Goal: Transaction & Acquisition: Book appointment/travel/reservation

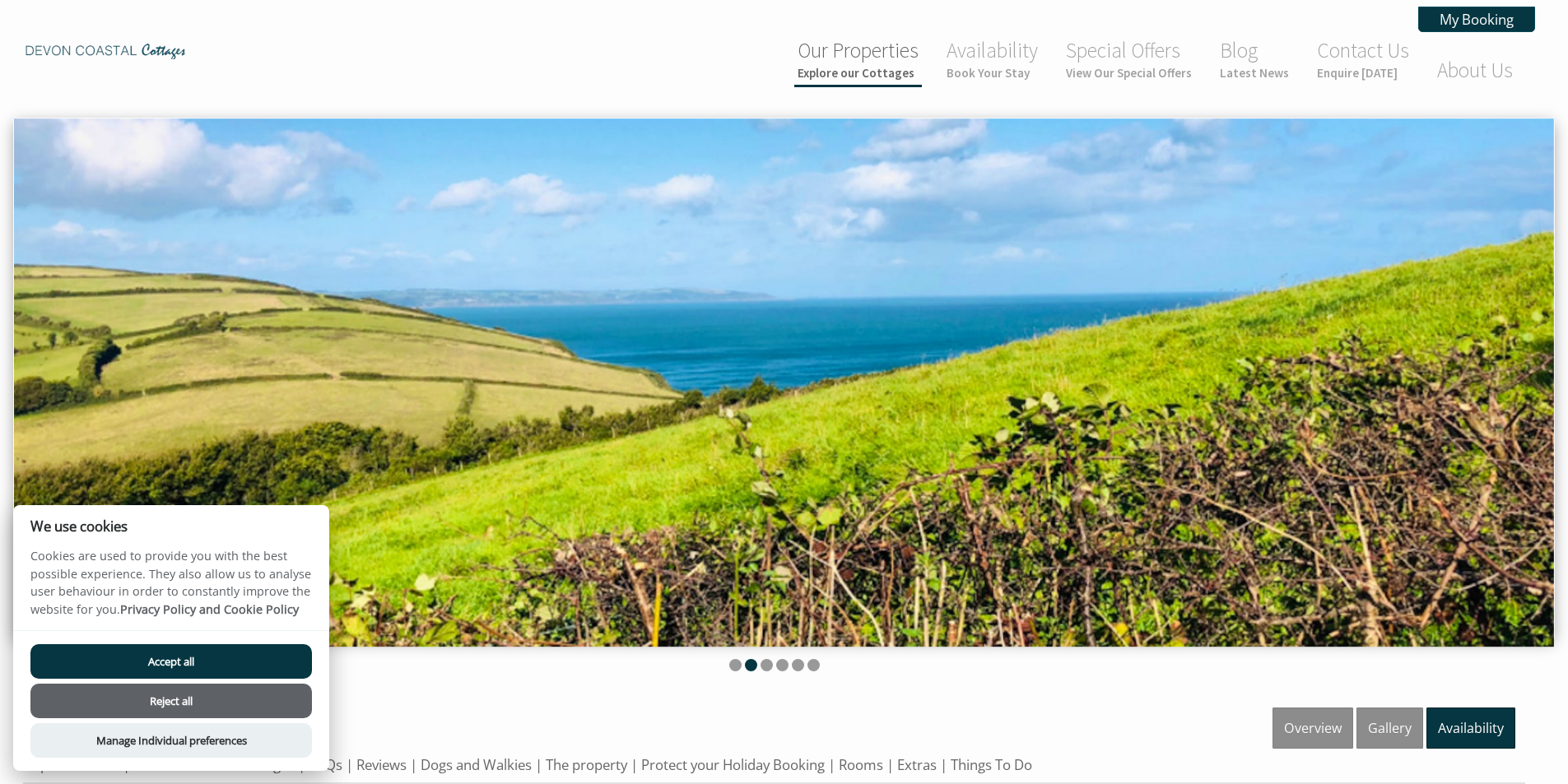
click at [894, 76] on small "Explore our Cottages" at bounding box center [857, 72] width 121 height 16
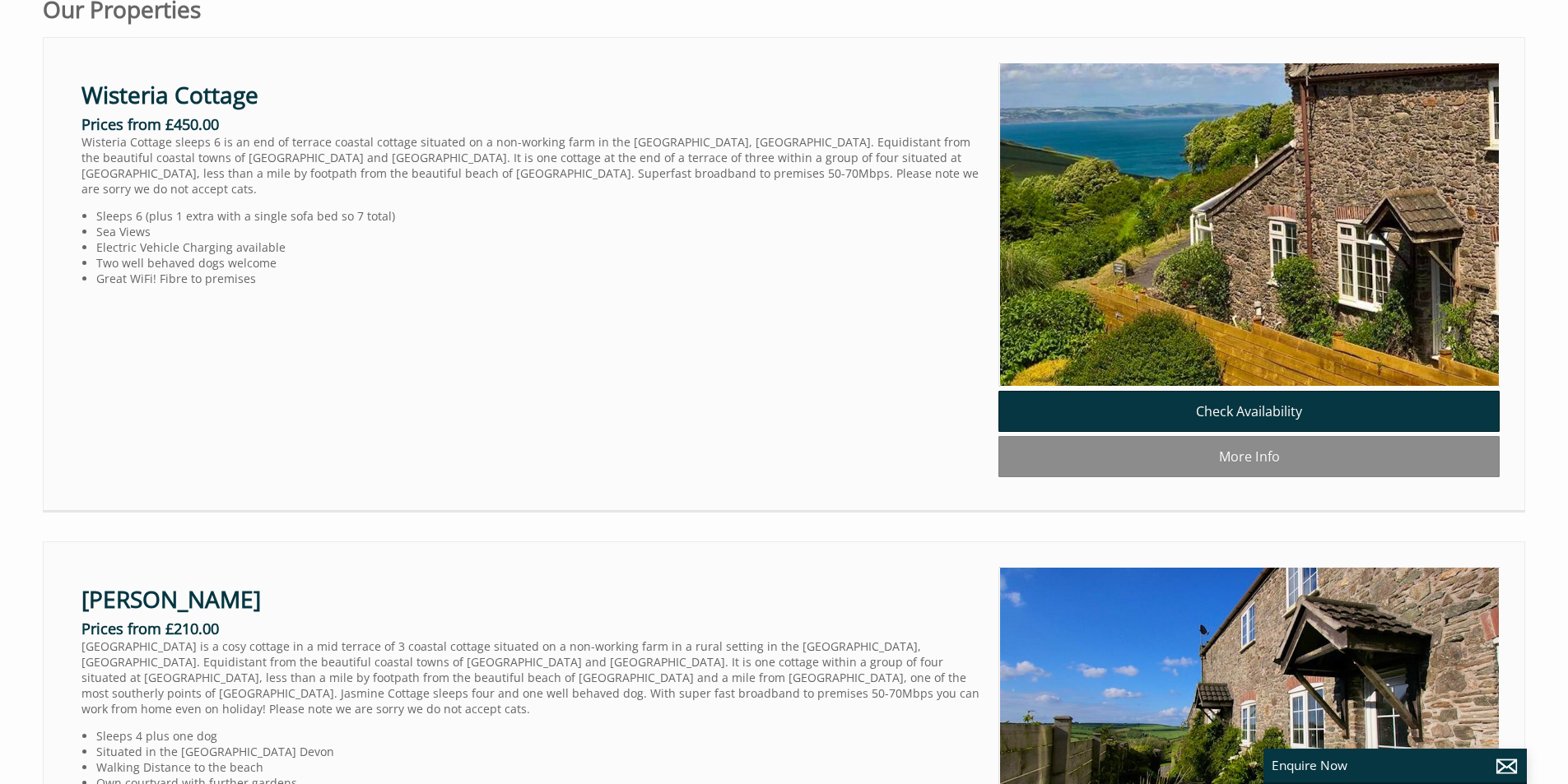
scroll to position [683, 0]
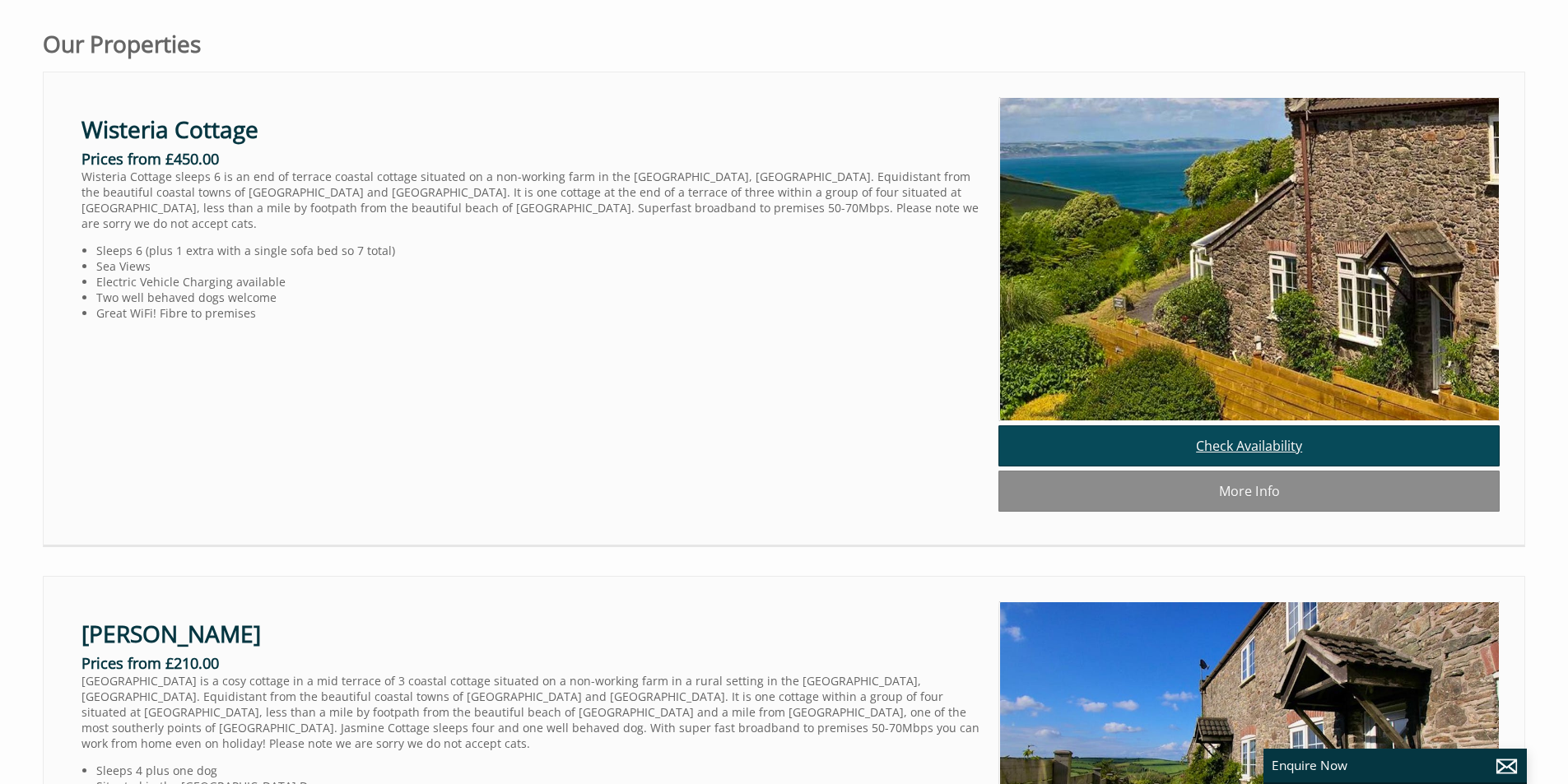
click at [1191, 456] on link "Check Availability" at bounding box center [1249, 445] width 501 height 42
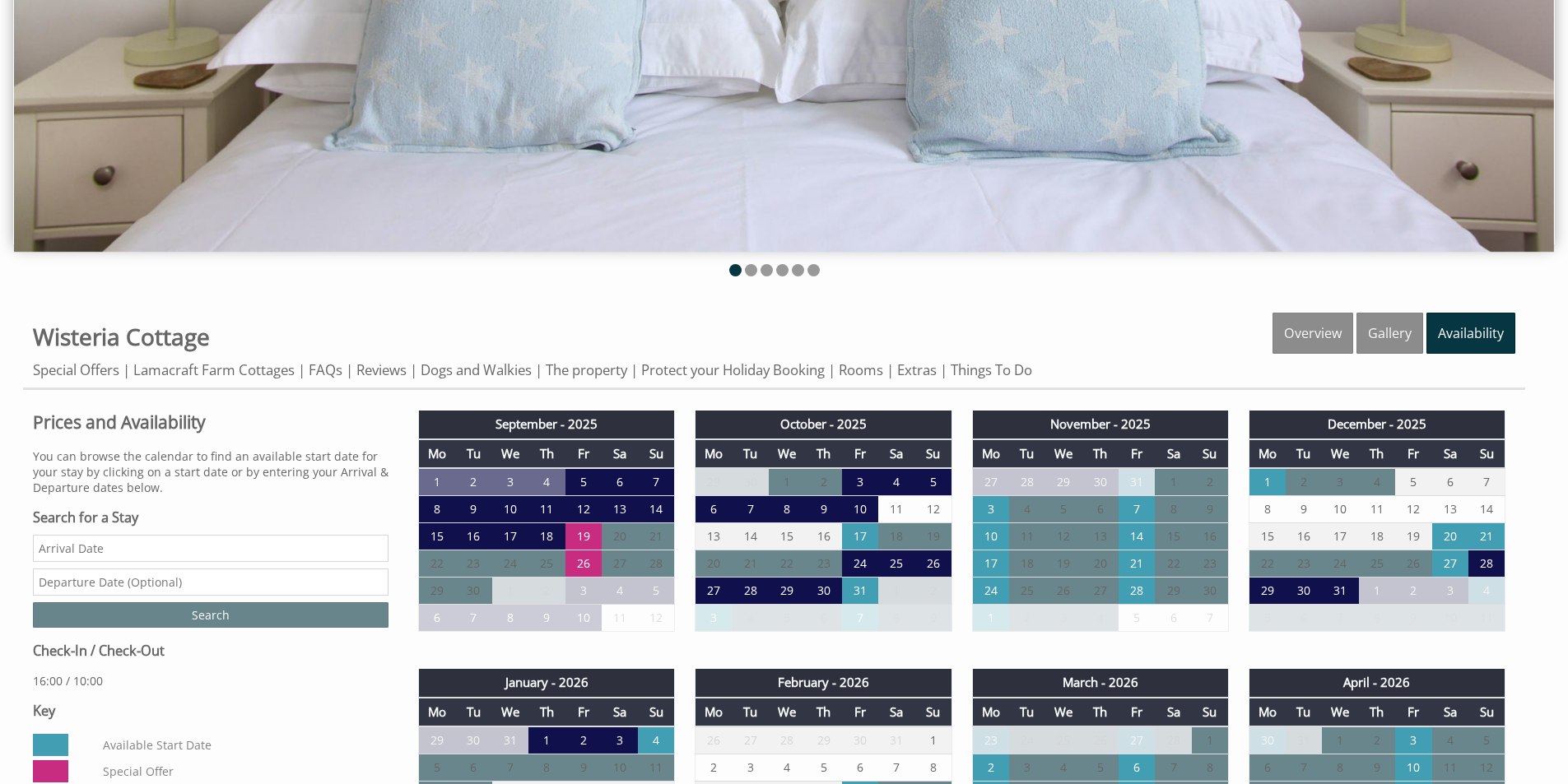
scroll to position [329, 0]
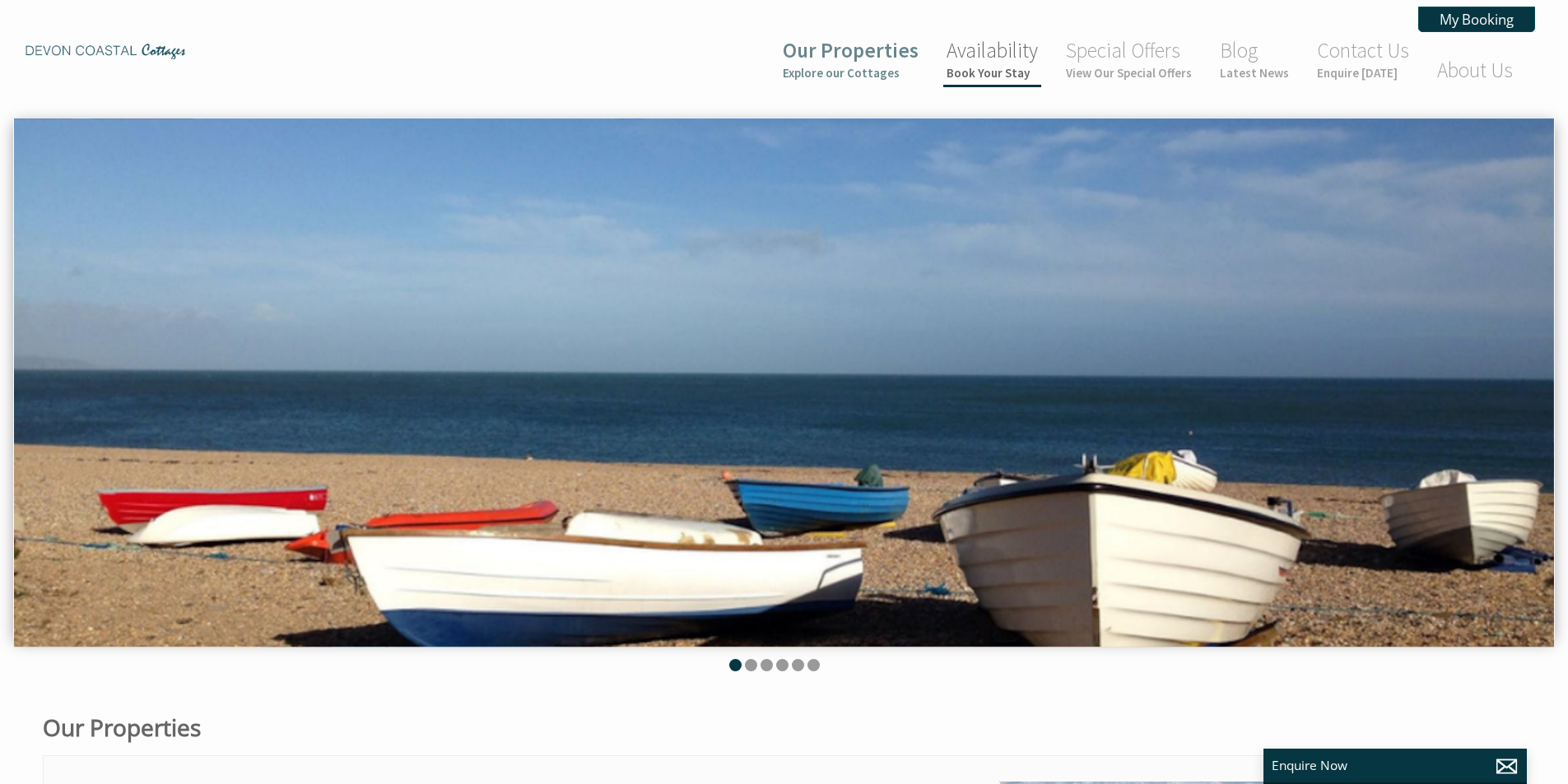
click at [974, 61] on link "Availability Book Your Stay" at bounding box center [992, 58] width 91 height 43
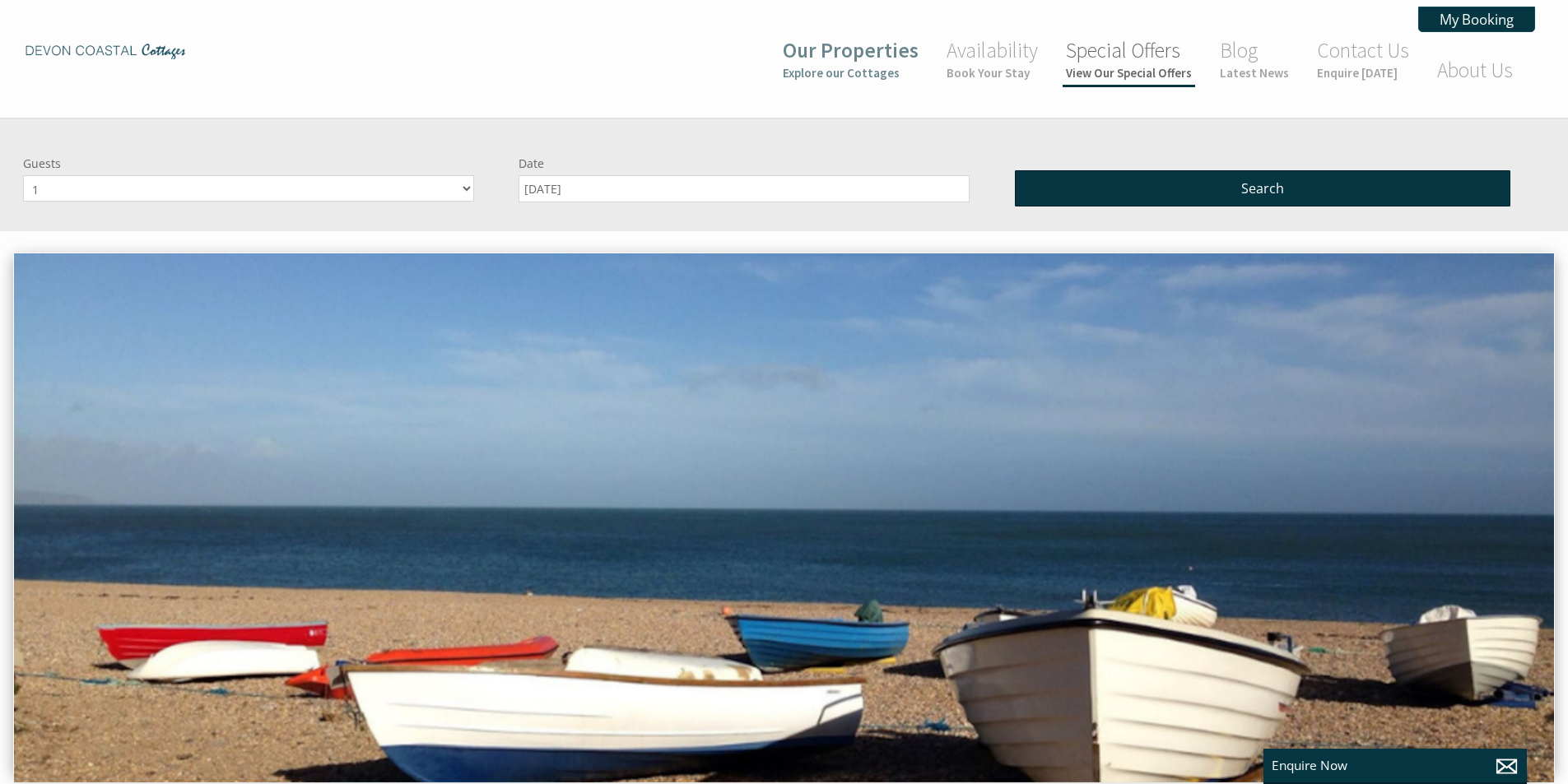
click at [1100, 59] on link "Special Offers View Our Special Offers" at bounding box center [1129, 58] width 126 height 43
